Goal: Check status: Check status

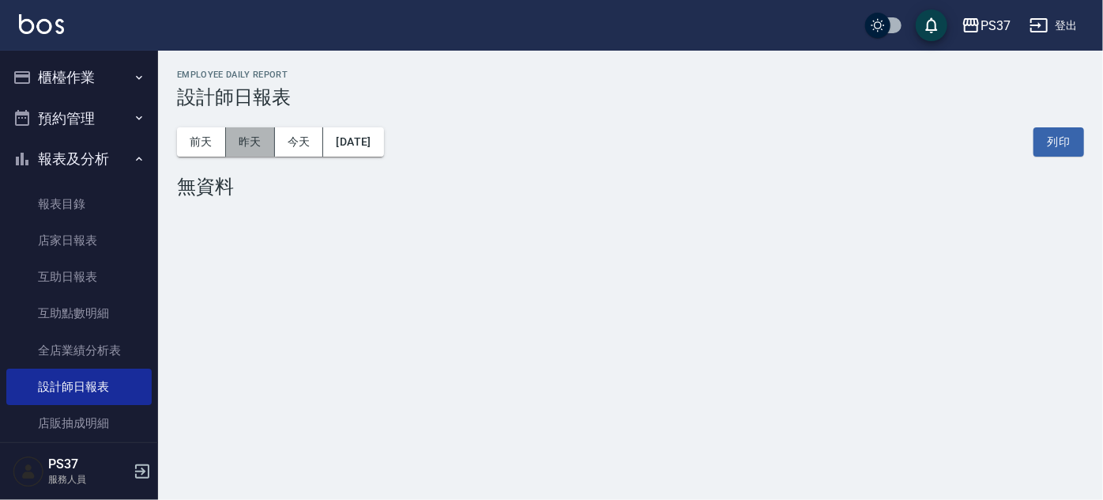
click at [247, 138] on button "昨天" at bounding box center [250, 141] width 49 height 29
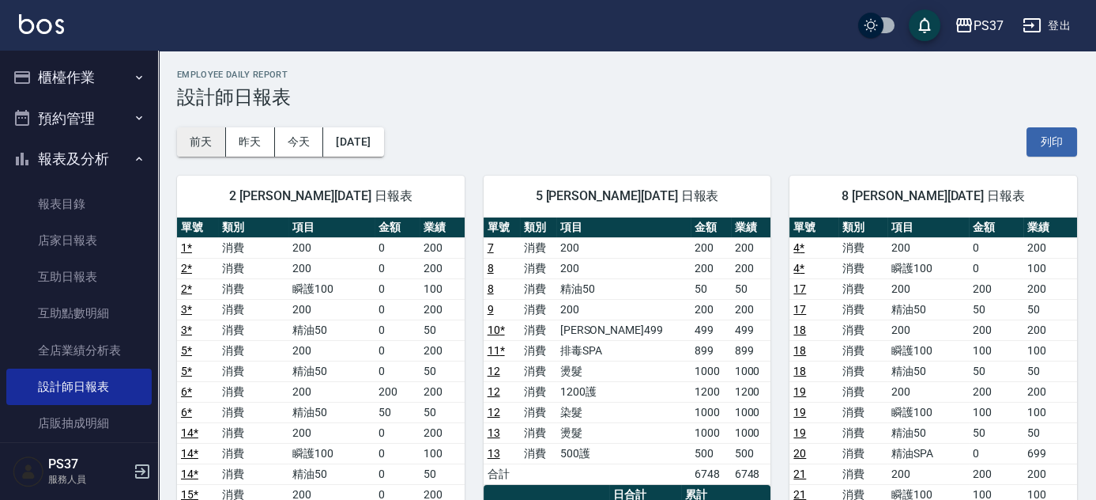
click at [209, 138] on button "前天" at bounding box center [201, 141] width 49 height 29
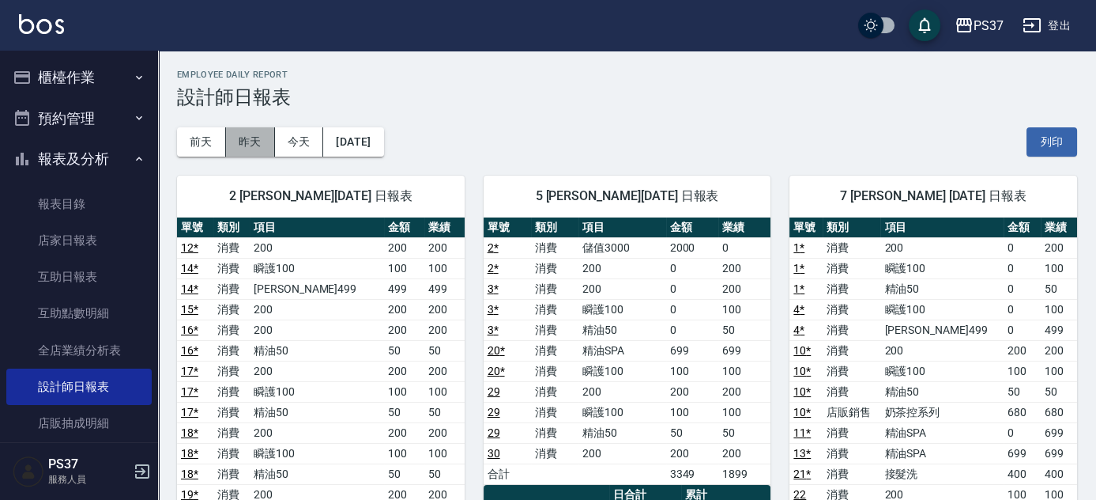
click at [256, 145] on button "昨天" at bounding box center [250, 141] width 49 height 29
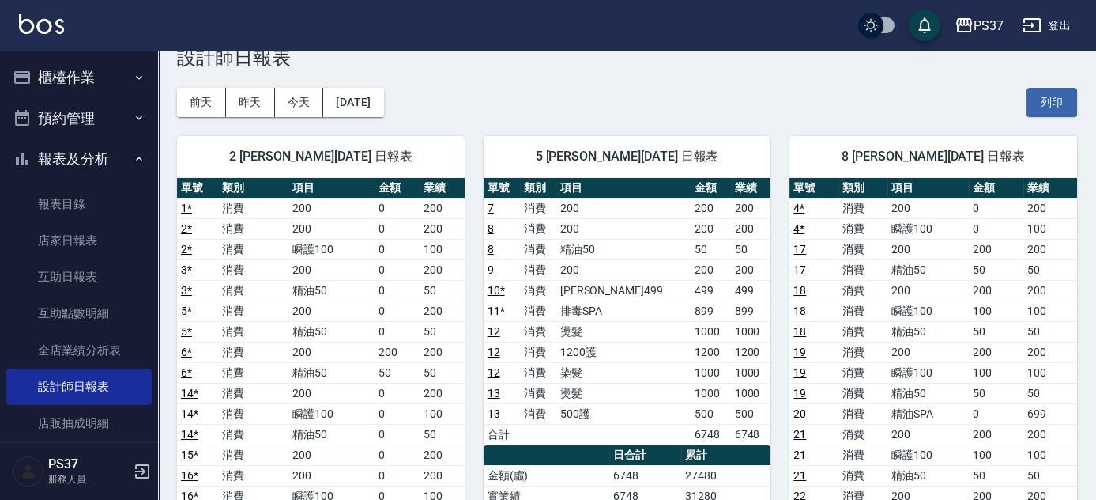
scroll to position [71, 0]
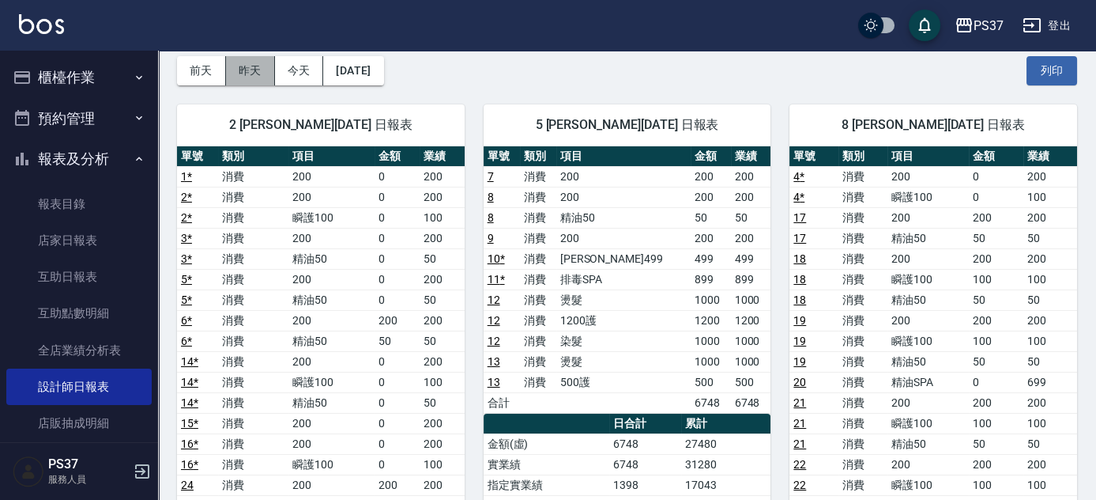
click at [244, 57] on button "昨天" at bounding box center [250, 70] width 49 height 29
click at [241, 71] on button "昨天" at bounding box center [250, 70] width 49 height 29
click at [206, 73] on button "前天" at bounding box center [201, 70] width 49 height 29
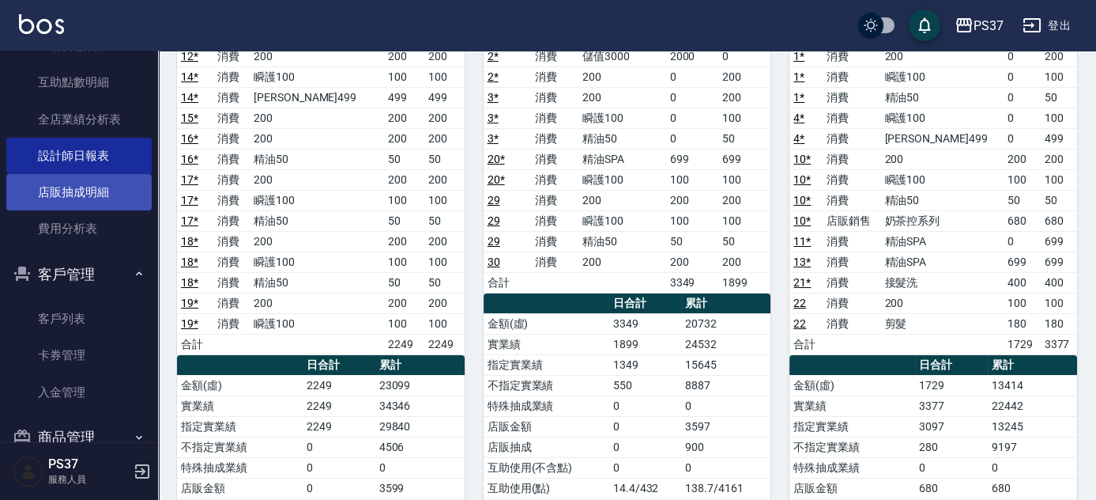
scroll to position [265, 0]
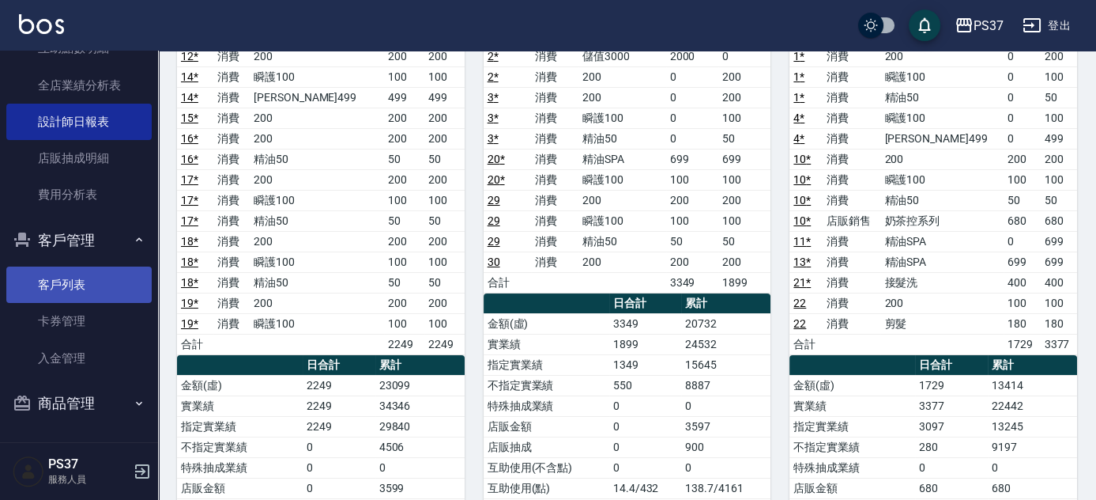
drag, startPoint x: 86, startPoint y: 296, endPoint x: 82, endPoint y: 287, distance: 10.3
click at [84, 295] on link "客戶列表" at bounding box center [78, 284] width 145 height 36
